Goal: Task Accomplishment & Management: Use online tool/utility

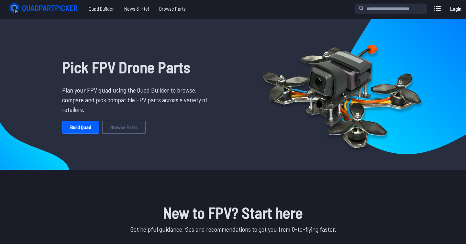
scroll to position [1, 0]
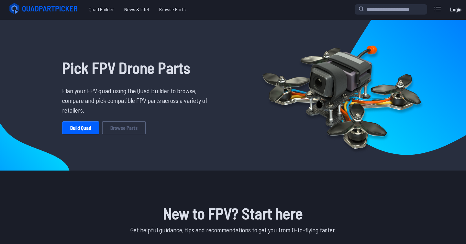
click at [454, 7] on link "Login" at bounding box center [456, 9] width 16 height 13
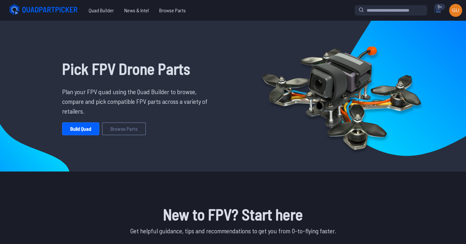
click at [438, 11] on icon at bounding box center [437, 10] width 10 height 10
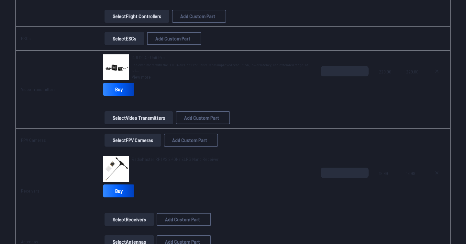
scroll to position [408, 0]
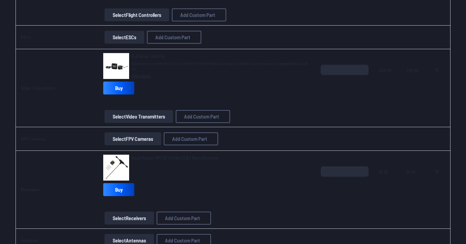
click at [148, 76] on link "View more" at bounding box center [221, 75] width 179 height 6
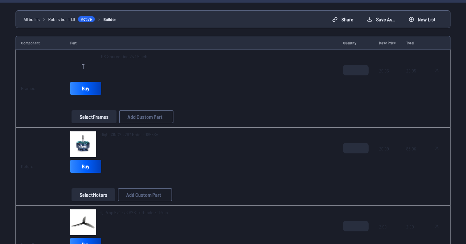
scroll to position [0, 0]
